Goal: Task Accomplishment & Management: Manage account settings

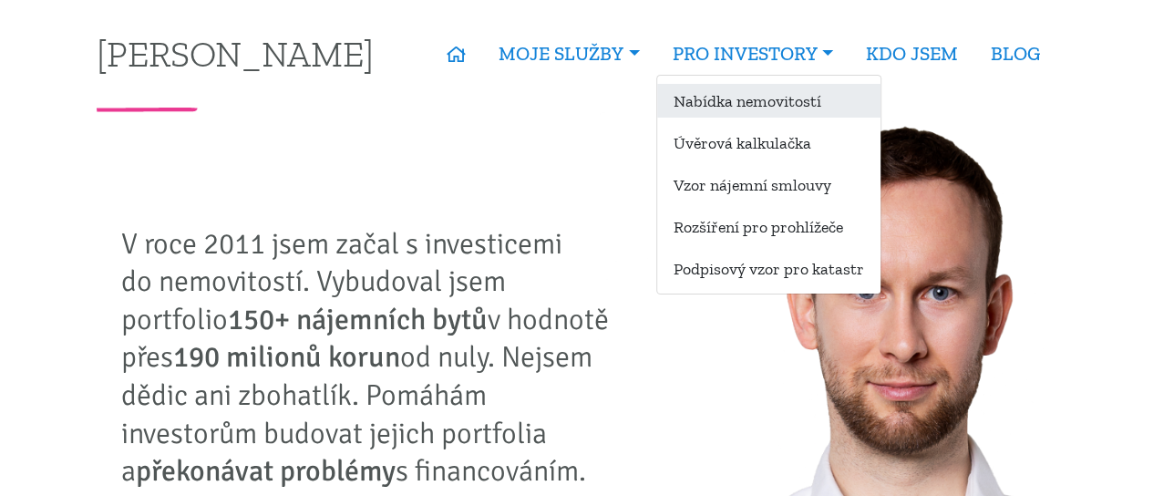
click at [716, 94] on link "Nabídka nemovitostí" at bounding box center [768, 101] width 223 height 34
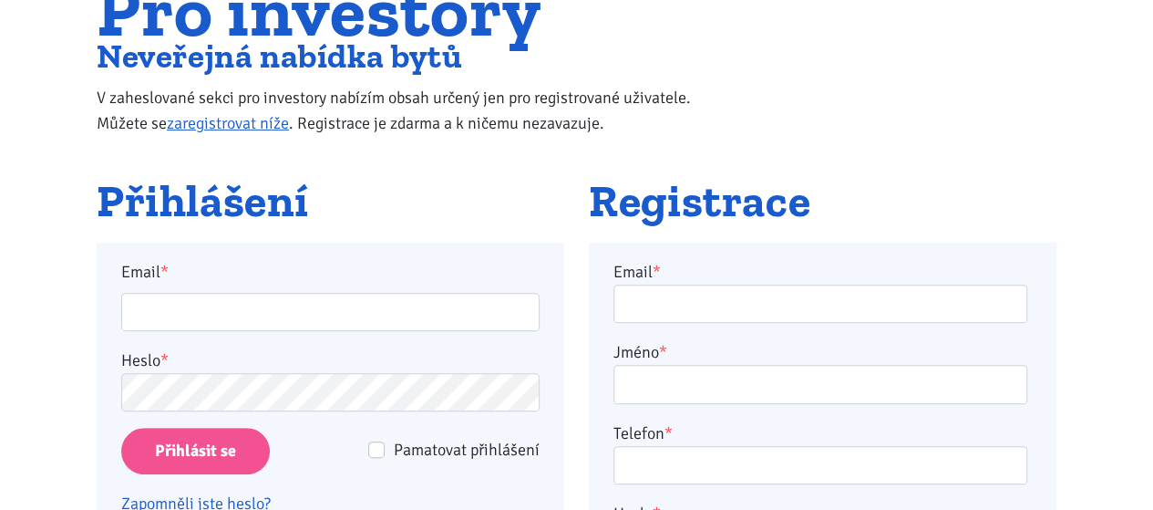
scroll to position [182, 0]
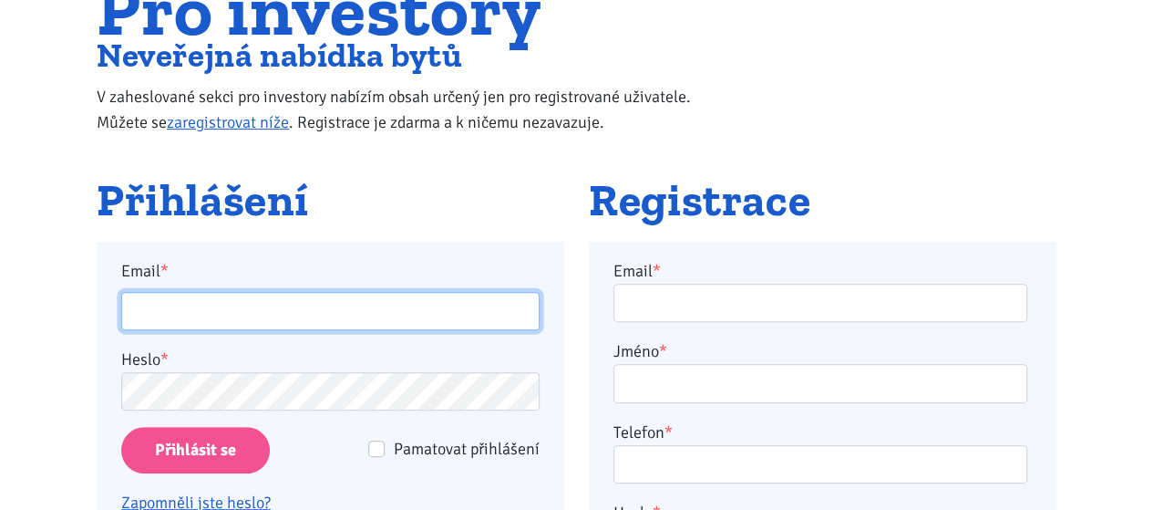
click at [253, 311] on input "Email *" at bounding box center [330, 311] width 418 height 39
type input "bouskatomas1304@gmail.com"
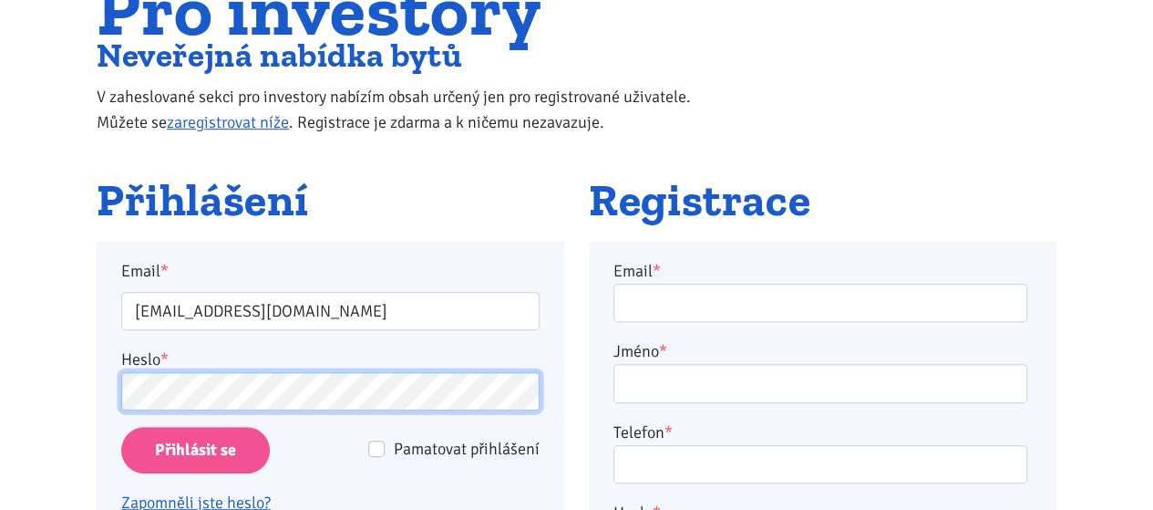
click at [121, 427] on input "Přihlásit se" at bounding box center [195, 450] width 149 height 46
